Goal: Task Accomplishment & Management: Use online tool/utility

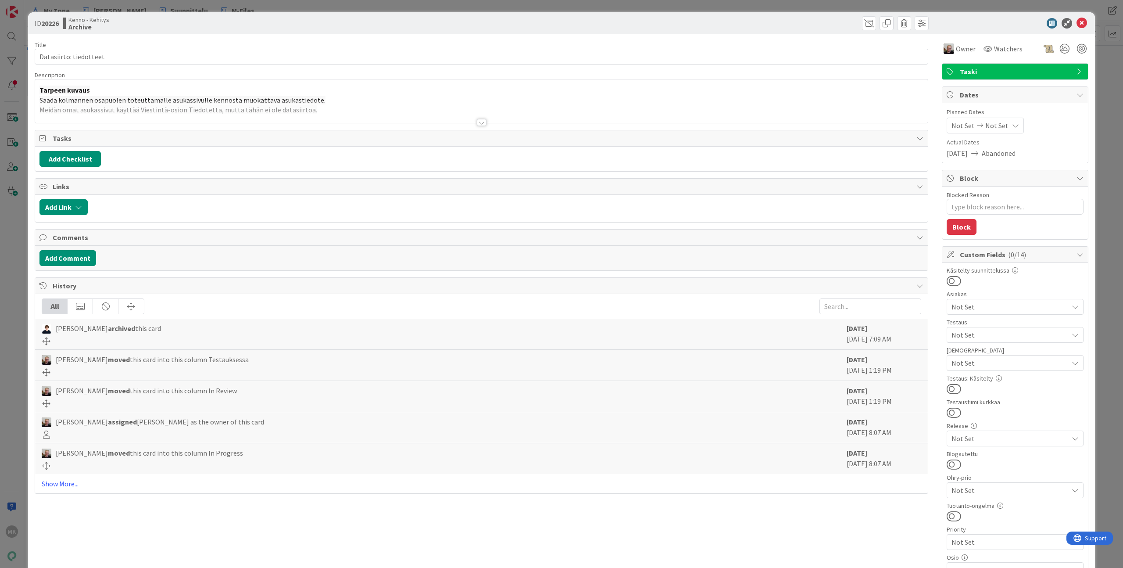
click at [442, 124] on div "Title 22 / 128 Datasiirto: tiedotteet Description Tarpeen kuvaus Saada kolmanne…" at bounding box center [481, 472] width 893 height 877
click at [490, 121] on div at bounding box center [481, 111] width 893 height 22
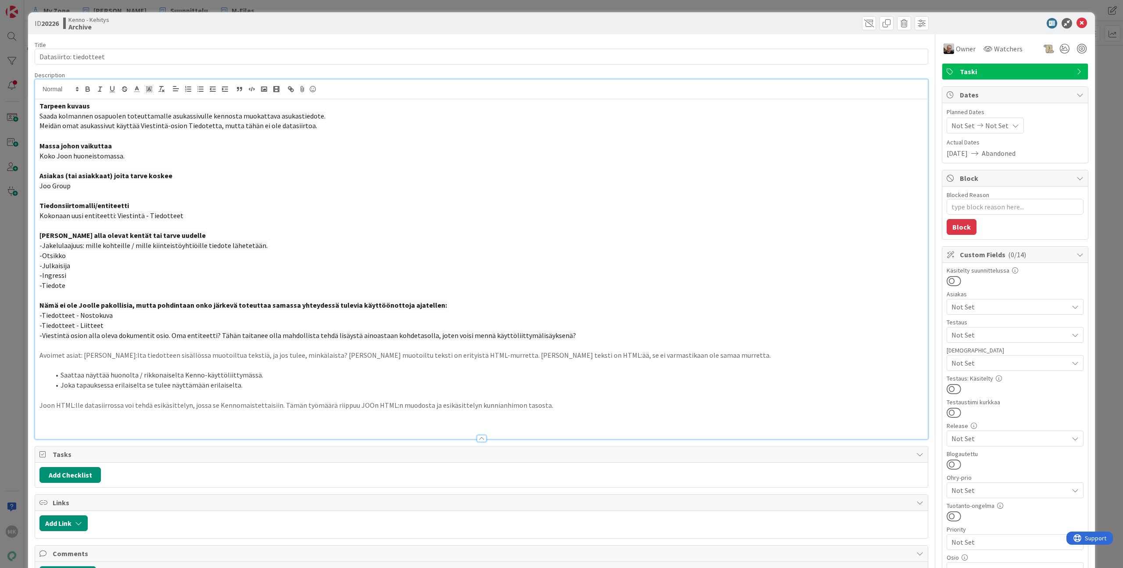
type textarea "x"
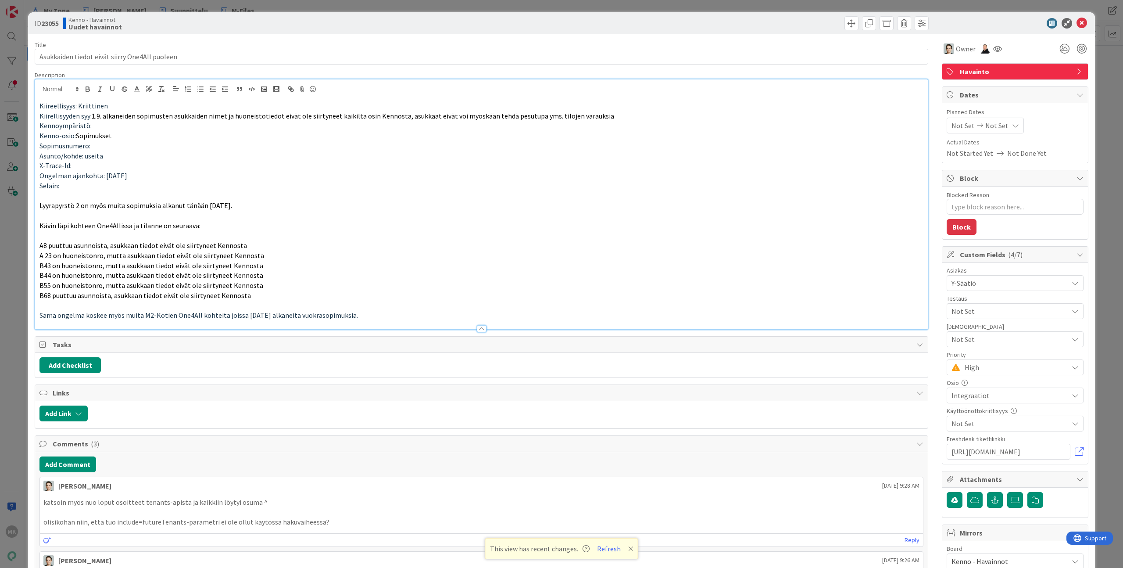
type textarea "x"
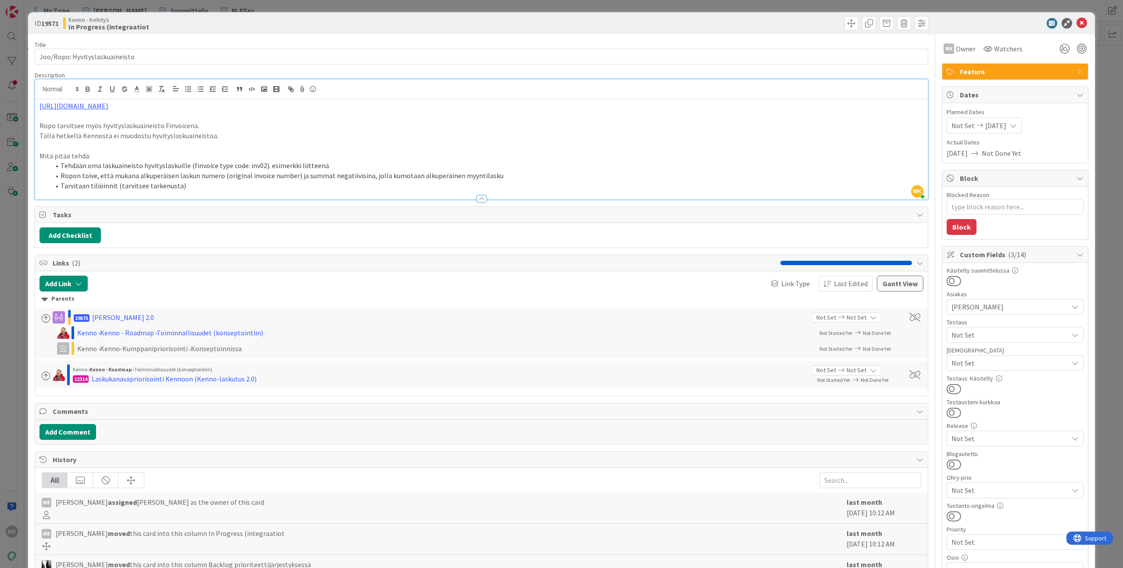
scroll to position [109, 0]
click at [166, 7] on div "ID 19571 Kenno - Kehitys In Progress (integraatiot Title 30 / 128 Joo/Ropo: Hyv…" at bounding box center [561, 284] width 1123 height 568
